Goal: Complete application form

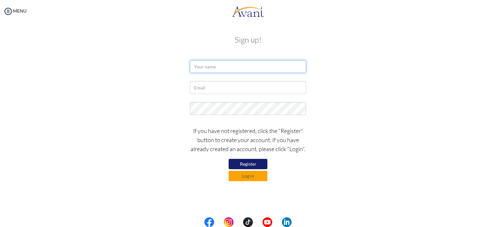
click at [261, 71] on input "text" at bounding box center [248, 66] width 116 height 13
drag, startPoint x: 261, startPoint y: 68, endPoint x: 225, endPoint y: 67, distance: 35.2
click at [225, 67] on input "[EMAIL_ADDRESS][DOMAIN_NAME]" at bounding box center [248, 66] width 116 height 13
type input "sunny90010154"
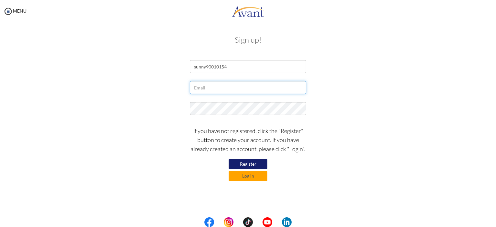
click at [211, 92] on input "text" at bounding box center [248, 87] width 116 height 13
type input "[EMAIL_ADDRESS][DOMAIN_NAME]"
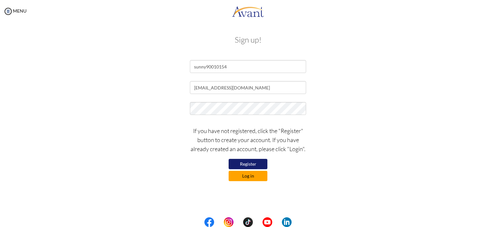
click at [254, 176] on button "Log in" at bounding box center [247, 176] width 39 height 10
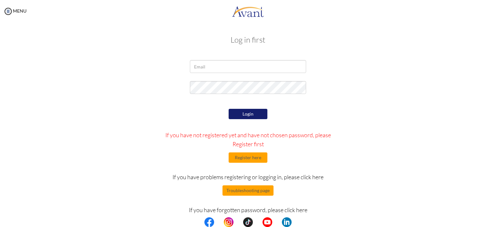
drag, startPoint x: 244, startPoint y: 75, endPoint x: 243, endPoint y: 70, distance: 4.9
click at [244, 75] on div at bounding box center [248, 68] width 126 height 16
click at [243, 69] on input "email" at bounding box center [248, 66] width 116 height 13
type input "[EMAIL_ADDRESS][DOMAIN_NAME]"
click at [251, 114] on button "Login" at bounding box center [247, 114] width 39 height 10
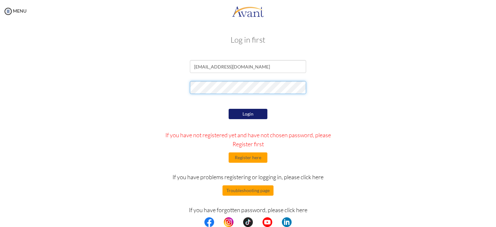
click at [98, 75] on form "sunny90010154@gmail.com Login If you have not registered yet and have not chose…" at bounding box center [248, 144] width 368 height 168
click at [255, 116] on button "Login" at bounding box center [247, 114] width 39 height 10
click at [105, 78] on form "sunny90010154@gmail.com Login If you have not registered yet and have not chose…" at bounding box center [248, 144] width 368 height 168
click at [239, 115] on button "Login" at bounding box center [247, 114] width 39 height 10
click at [249, 109] on button "Login" at bounding box center [247, 114] width 39 height 10
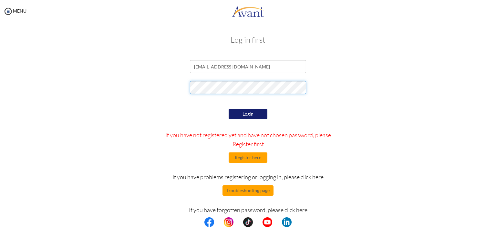
click at [171, 88] on div at bounding box center [247, 89] width 377 height 16
click at [258, 107] on div "Login If you have not registered yet and have not chosen password, please Regis…" at bounding box center [248, 167] width 189 height 121
click at [257, 110] on button "Login" at bounding box center [247, 114] width 39 height 10
click at [159, 77] on form "sunny90010154@gmail.com Login If you have not registered yet and have not chose…" at bounding box center [248, 144] width 368 height 168
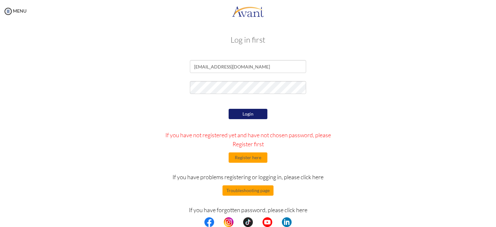
click at [233, 114] on button "Login" at bounding box center [247, 114] width 39 height 10
click at [169, 85] on div at bounding box center [247, 89] width 377 height 16
click at [252, 114] on button "Login" at bounding box center [247, 114] width 39 height 10
click at [260, 158] on button "Register here" at bounding box center [247, 157] width 39 height 10
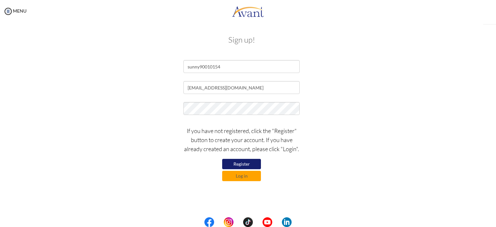
click at [261, 161] on div "My Status What is the next step? We would like you to watch the introductory vi…" at bounding box center [248, 136] width 496 height 227
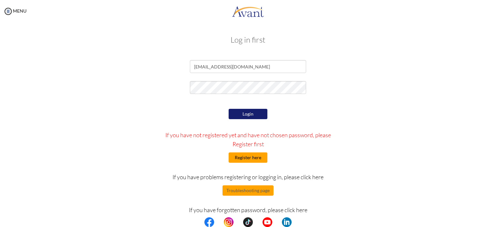
click at [257, 160] on button "Register here" at bounding box center [247, 157] width 39 height 10
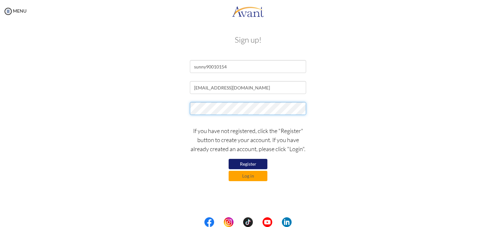
click at [106, 104] on div at bounding box center [247, 110] width 377 height 16
click at [259, 162] on button "Register" at bounding box center [247, 164] width 39 height 10
click at [249, 176] on button "Log in" at bounding box center [247, 176] width 39 height 10
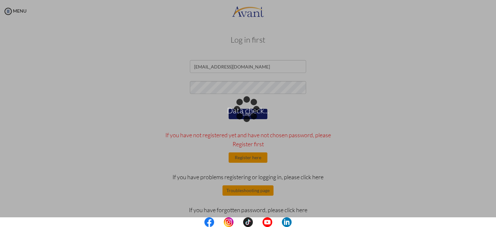
click at [252, 109] on div "Data check..." at bounding box center [247, 113] width 9 height 9
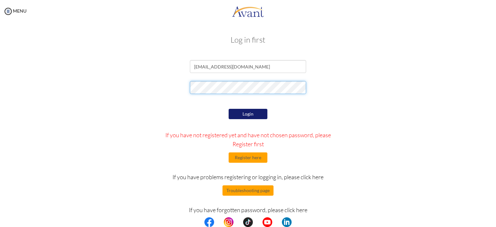
click at [111, 87] on div at bounding box center [247, 89] width 377 height 16
click at [259, 116] on button "Login" at bounding box center [247, 114] width 39 height 10
click at [169, 85] on div at bounding box center [247, 89] width 377 height 16
click at [240, 113] on button "Login" at bounding box center [247, 114] width 39 height 10
click at [210, 225] on img at bounding box center [209, 222] width 10 height 10
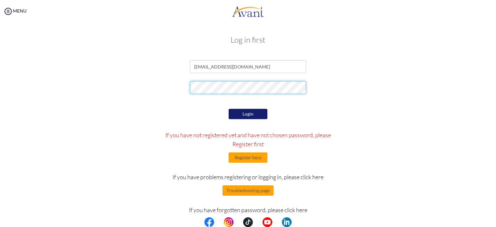
click at [126, 86] on div at bounding box center [247, 89] width 377 height 16
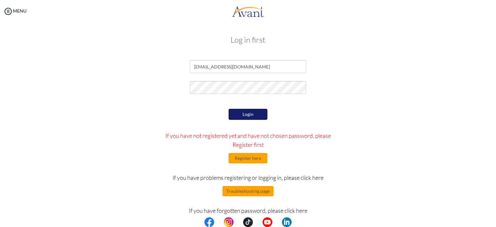
click at [241, 115] on button "Login" at bounding box center [247, 114] width 39 height 11
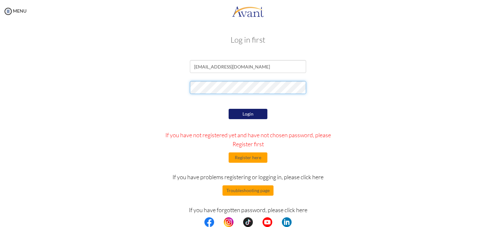
click at [160, 87] on div at bounding box center [247, 89] width 377 height 16
click at [263, 113] on button "Login" at bounding box center [247, 114] width 39 height 10
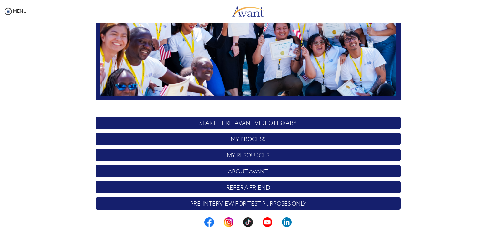
scroll to position [131, 0]
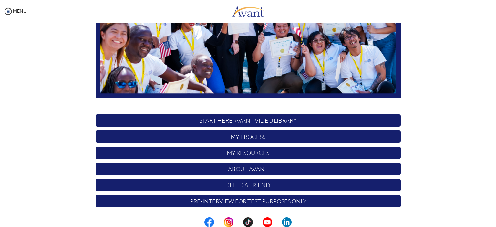
click at [271, 203] on p "Pre-Interview for test purposes only" at bounding box center [247, 201] width 305 height 12
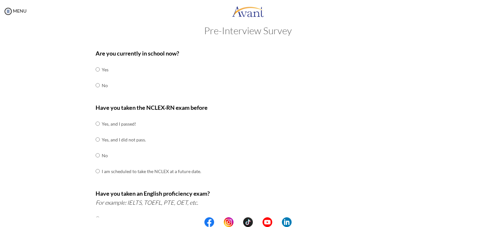
scroll to position [0, 0]
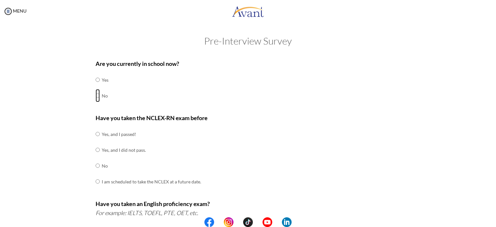
click at [96, 96] on input "radio" at bounding box center [97, 95] width 4 height 13
radio input "true"
click at [100, 135] on td at bounding box center [101, 134] width 2 height 16
click at [97, 135] on tr "Yes, and I passed!" at bounding box center [147, 134] width 105 height 16
click at [95, 135] on input "radio" at bounding box center [97, 133] width 4 height 13
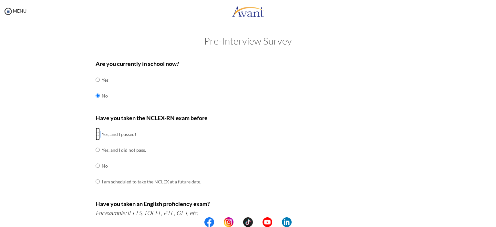
radio input "true"
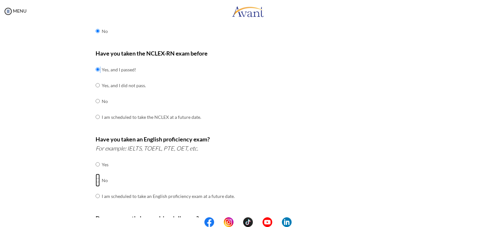
click at [95, 181] on input "radio" at bounding box center [97, 180] width 4 height 13
radio input "true"
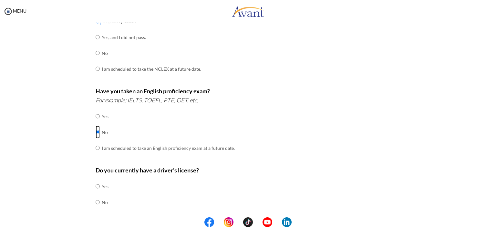
scroll to position [185, 0]
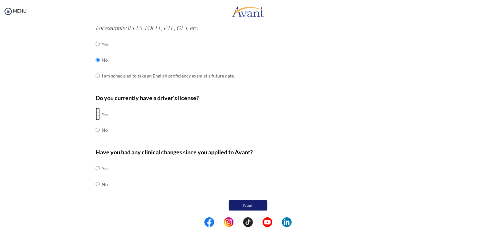
click at [95, 113] on input "radio" at bounding box center [97, 113] width 4 height 13
radio input "true"
drag, startPoint x: 95, startPoint y: 183, endPoint x: 110, endPoint y: 183, distance: 15.2
click at [95, 183] on input "radio" at bounding box center [97, 183] width 4 height 13
radio input "true"
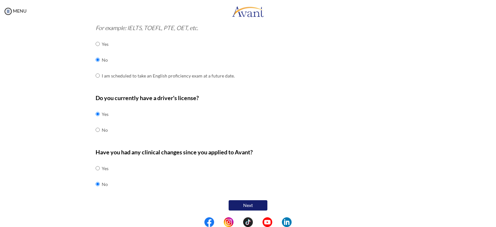
click at [243, 203] on button "Next" at bounding box center [247, 205] width 39 height 10
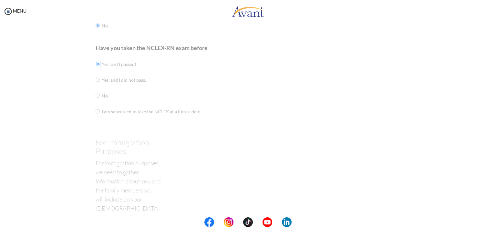
scroll to position [13, 0]
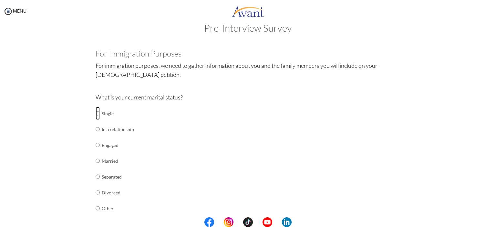
click at [95, 113] on input "radio" at bounding box center [97, 113] width 4 height 13
radio input "true"
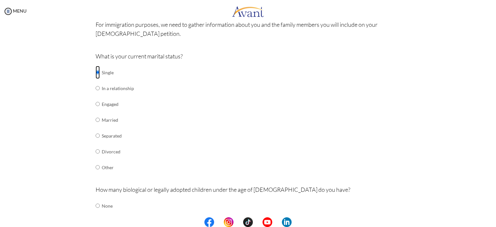
scroll to position [110, 0]
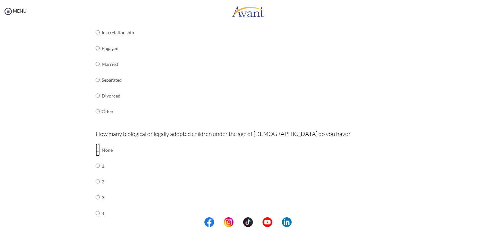
click at [95, 150] on input "radio" at bounding box center [97, 149] width 4 height 13
radio input "true"
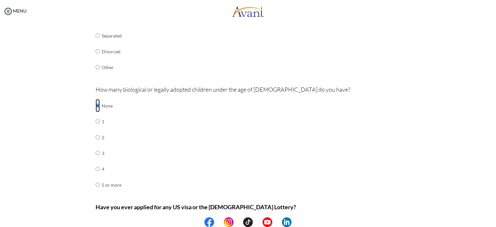
scroll to position [209, 0]
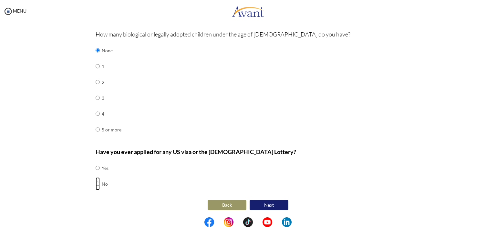
click at [95, 181] on input "radio" at bounding box center [97, 183] width 4 height 13
radio input "true"
click at [263, 208] on button "Next" at bounding box center [268, 205] width 39 height 10
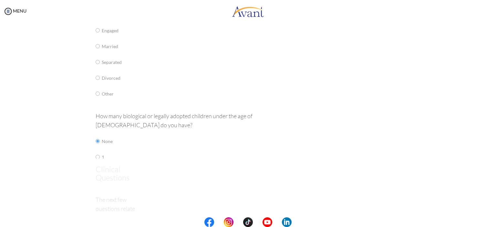
scroll to position [13, 0]
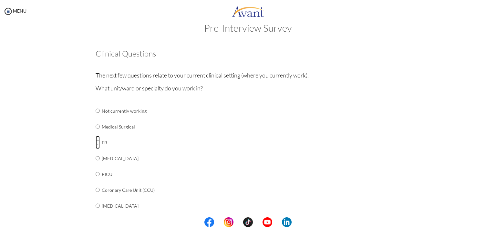
click at [95, 143] on input "radio" at bounding box center [97, 142] width 4 height 13
radio input "true"
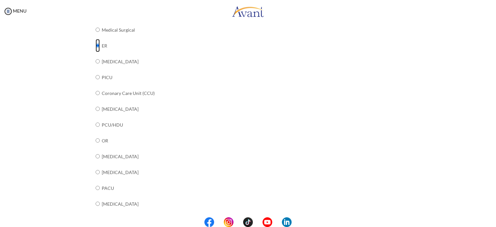
scroll to position [240, 0]
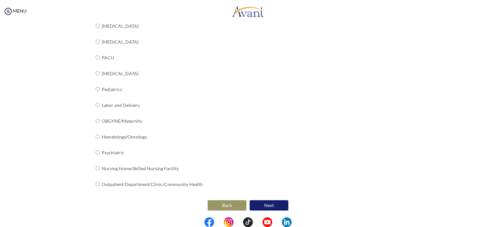
click at [279, 205] on button "Next" at bounding box center [268, 205] width 39 height 10
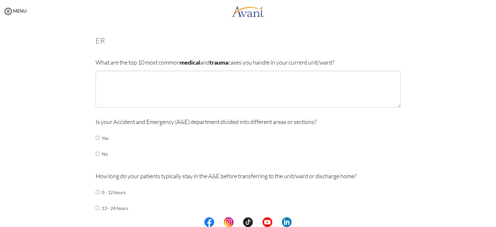
scroll to position [0, 0]
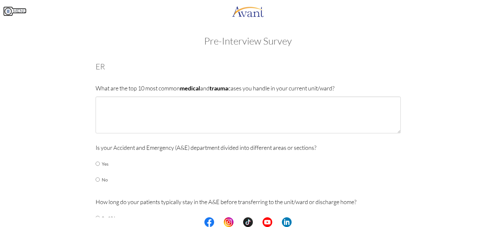
click at [15, 11] on link "MENU" at bounding box center [14, 10] width 23 height 5
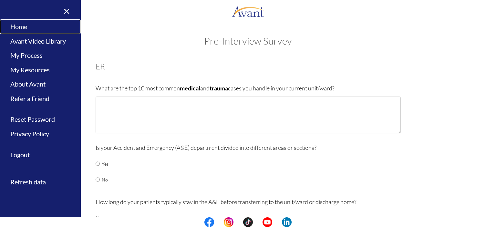
click at [23, 29] on link "Home" at bounding box center [40, 26] width 81 height 15
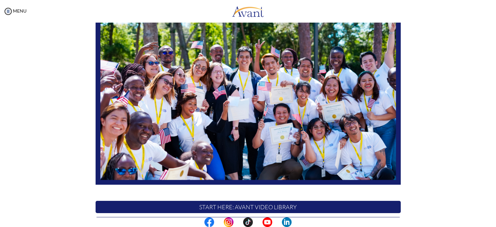
scroll to position [131, 0]
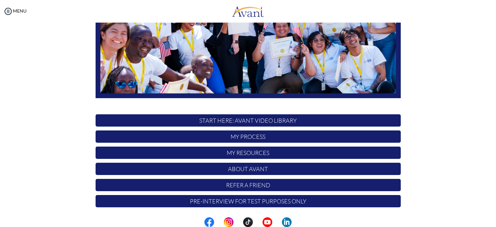
click at [258, 124] on p "START HERE: Avant Video Library" at bounding box center [247, 120] width 305 height 12
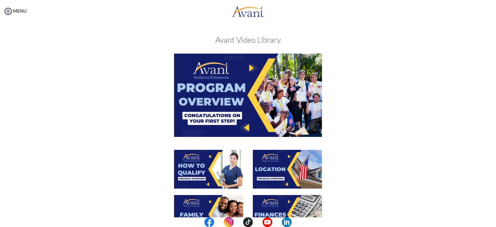
scroll to position [216, 0]
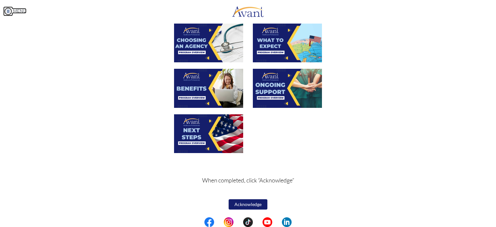
click at [13, 12] on link "MENU" at bounding box center [14, 10] width 23 height 5
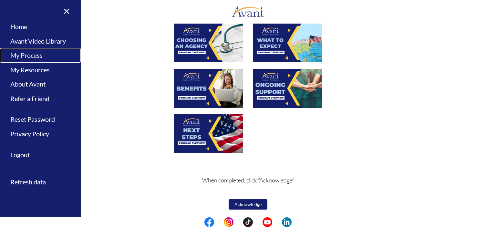
click at [35, 55] on link "My Process" at bounding box center [40, 55] width 81 height 15
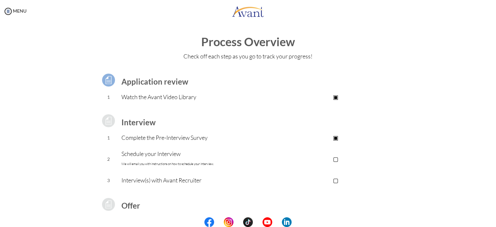
scroll to position [32, 0]
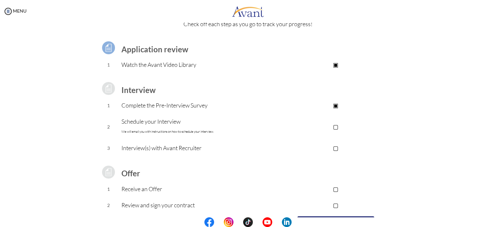
click at [341, 125] on p "▢" at bounding box center [335, 126] width 129 height 9
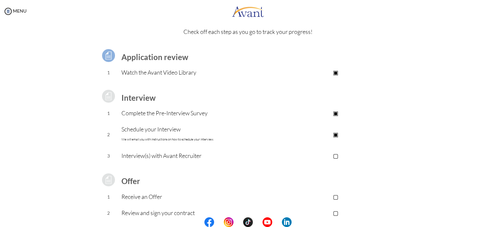
scroll to position [0, 0]
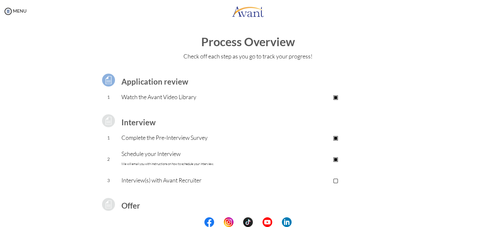
click at [157, 80] on b "Application review" at bounding box center [154, 81] width 67 height 9
click at [161, 143] on td "Complete the Pre-Interview Survey" at bounding box center [195, 138] width 149 height 16
click at [160, 165] on font "We will email you with instructions on how to schedule your interview." at bounding box center [167, 164] width 92 height 4
click at [16, 15] on div "MENU" at bounding box center [13, 113] width 26 height 227
click at [15, 14] on div "MENU" at bounding box center [13, 113] width 26 height 227
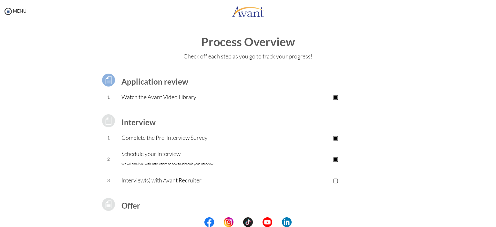
click at [14, 14] on div "MENU" at bounding box center [13, 113] width 26 height 227
click at [11, 13] on img at bounding box center [8, 11] width 10 height 10
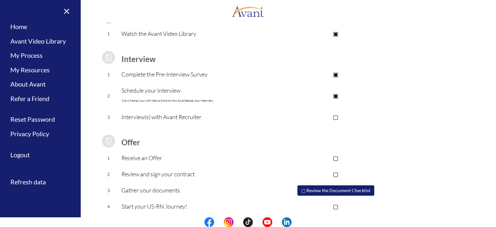
scroll to position [66, 0]
